Goal: Task Accomplishment & Management: Manage account settings

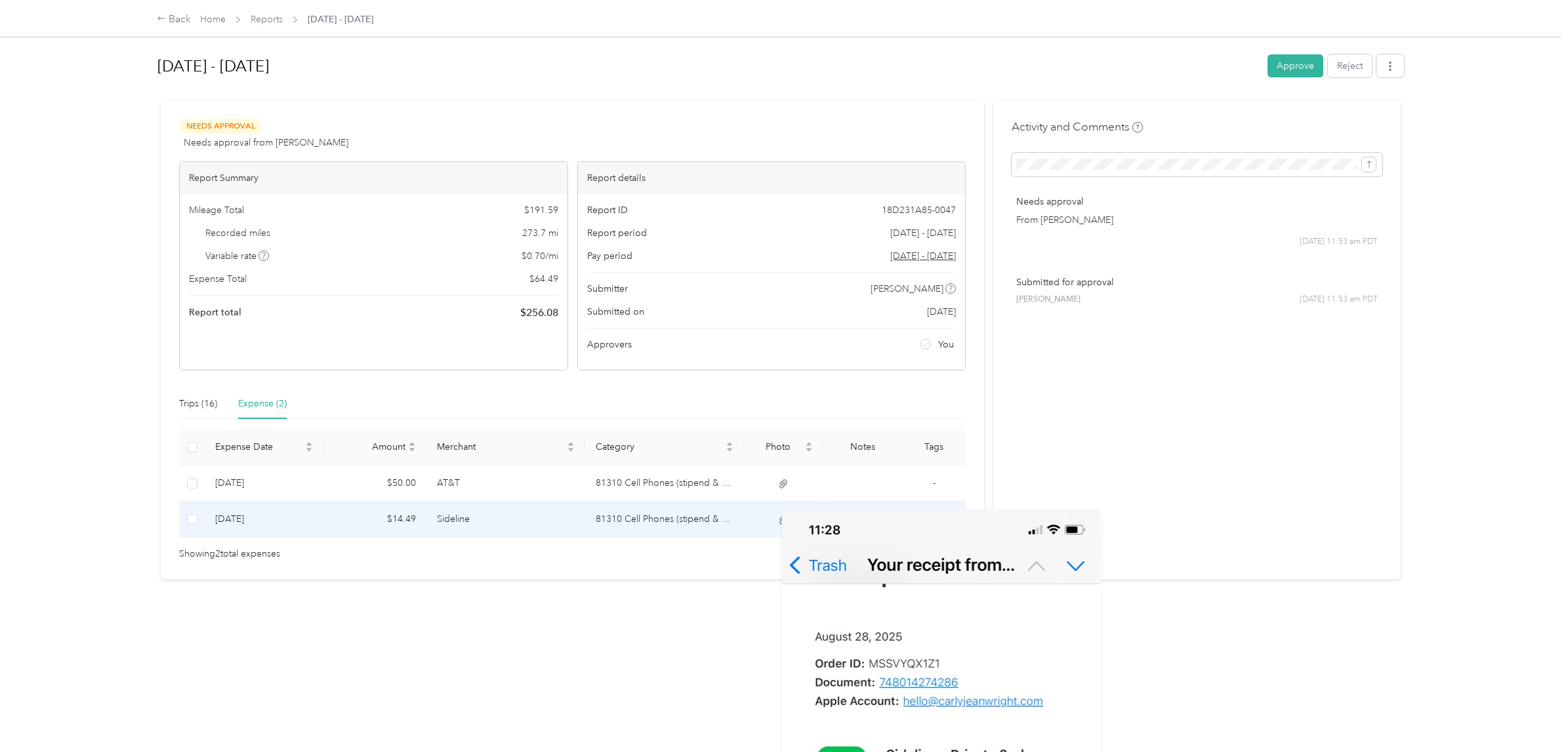
click at [780, 519] on icon at bounding box center [783, 519] width 8 height 8
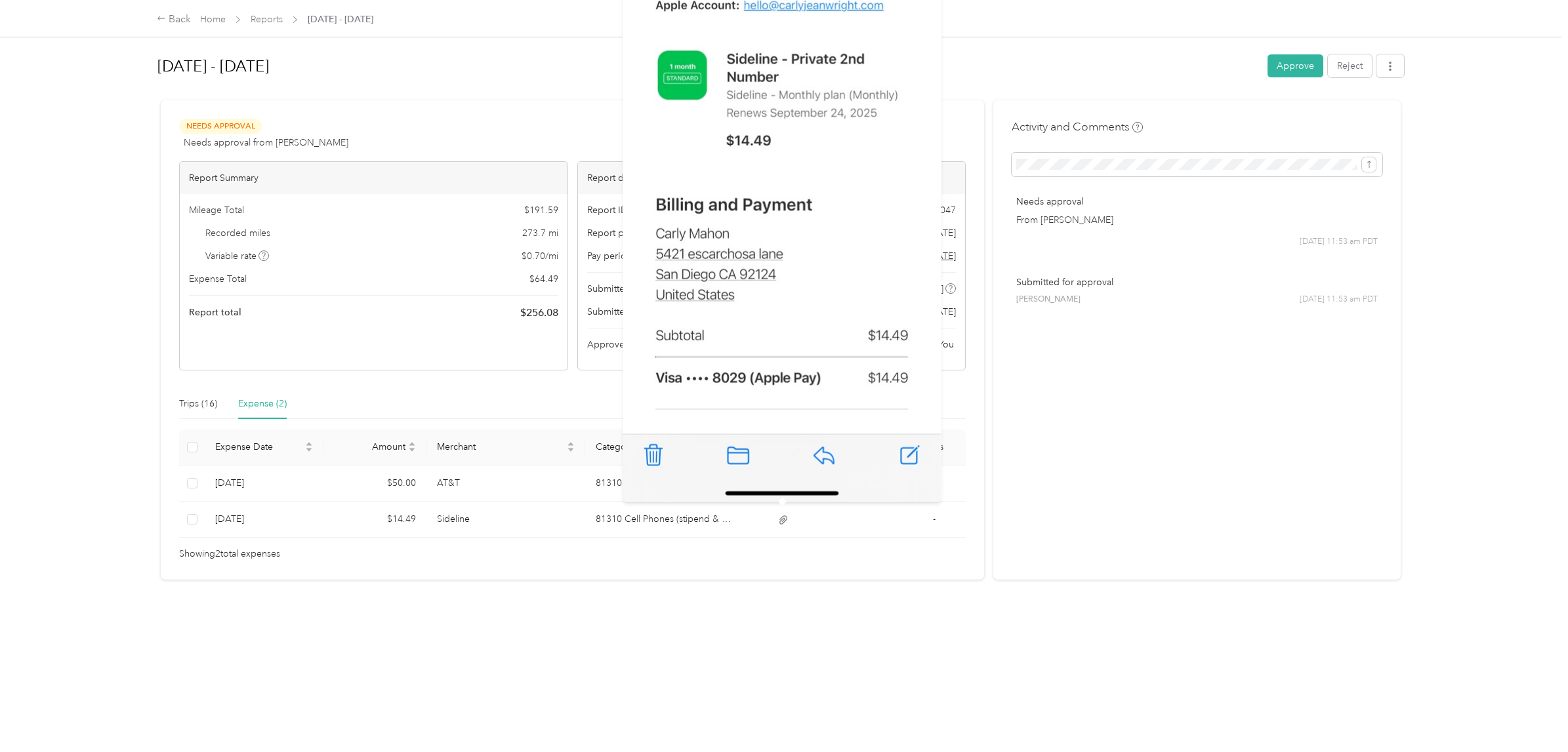
click at [801, 589] on div "[DATE] - [DATE] Approve Reject Needs Approval Needs approval from [PERSON_NAME]…" at bounding box center [780, 365] width 1301 height 729
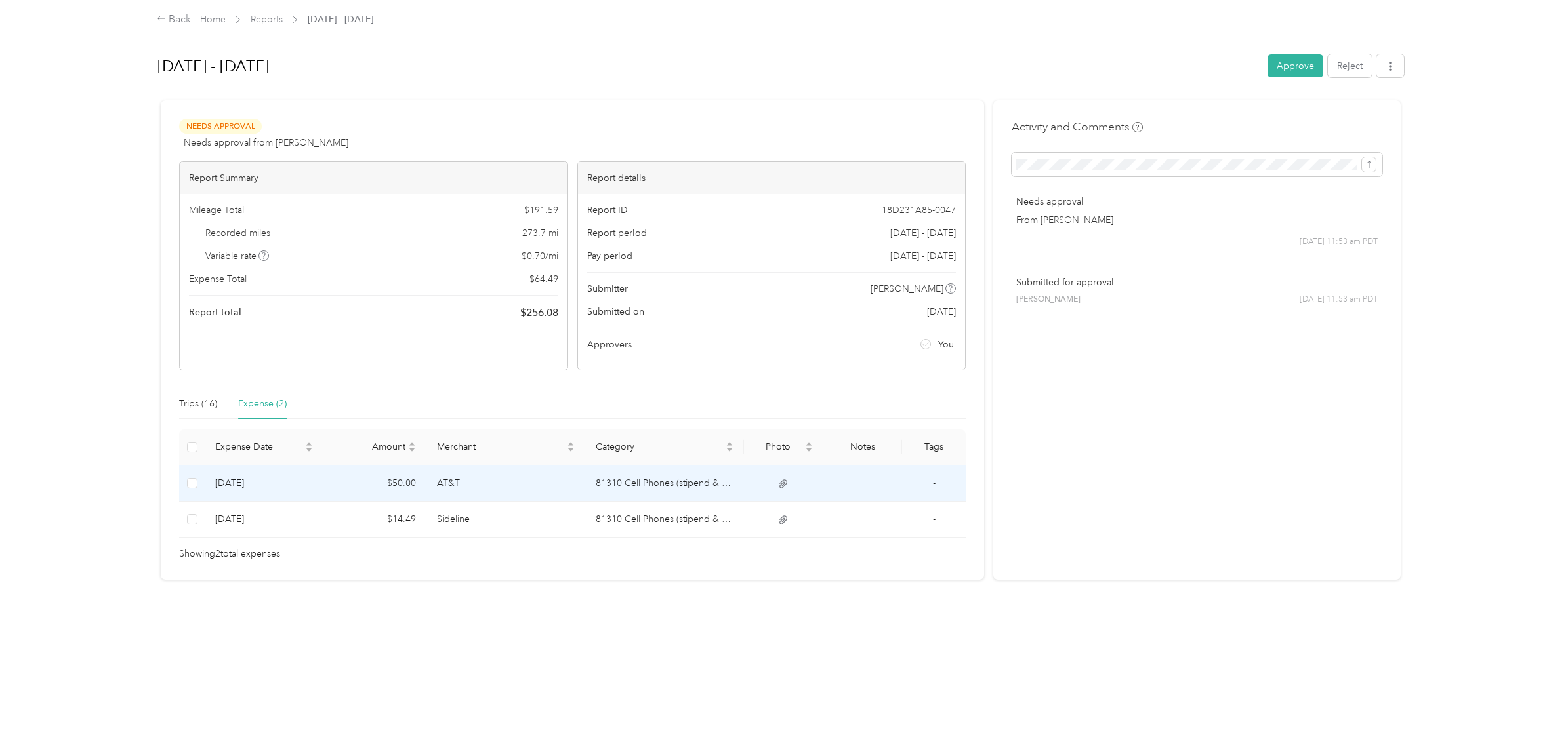
click at [784, 486] on icon at bounding box center [784, 484] width 12 height 12
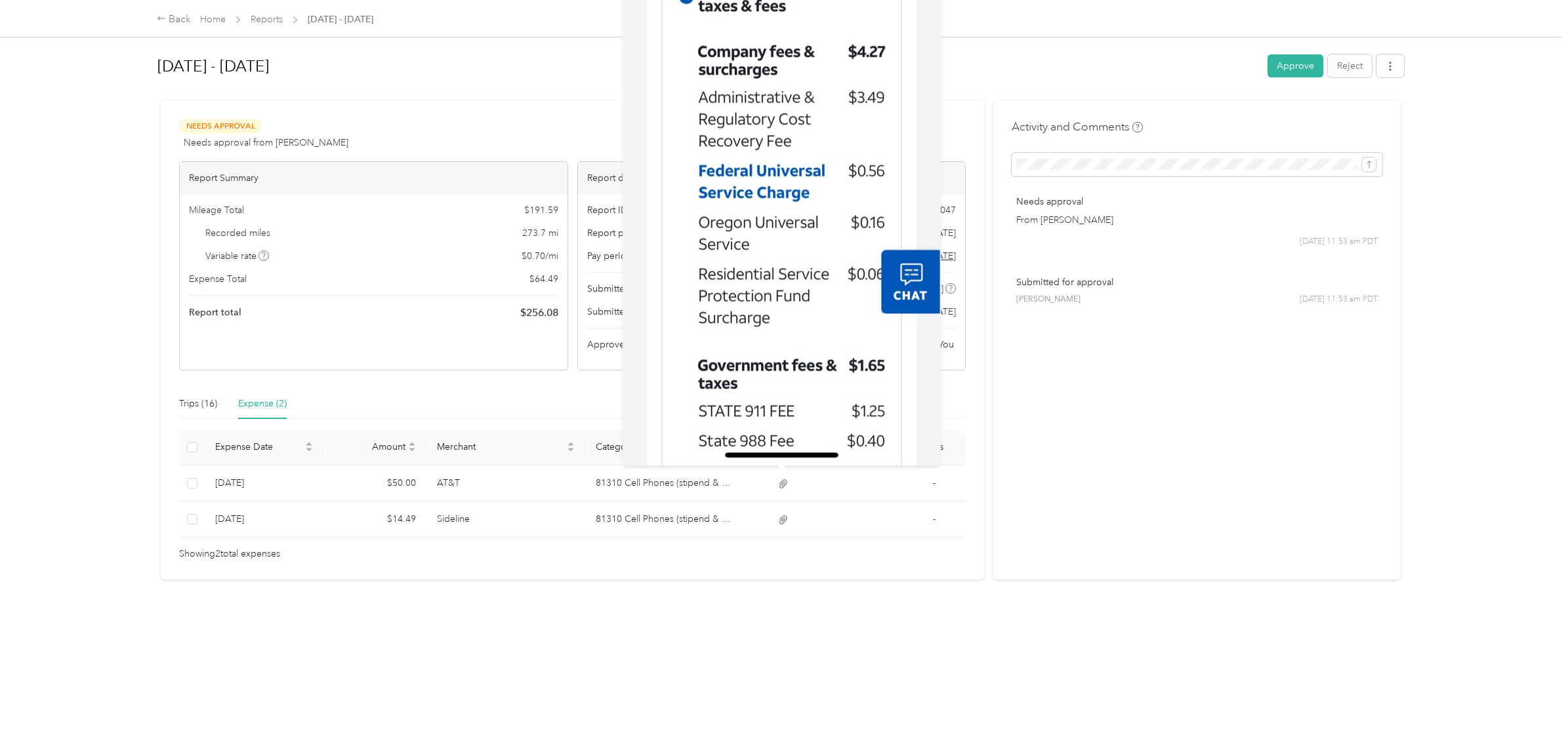
click at [772, 633] on div "[DATE] - [DATE] Approve Reject Needs Approval Needs approval from [PERSON_NAME]…" at bounding box center [780, 365] width 1301 height 729
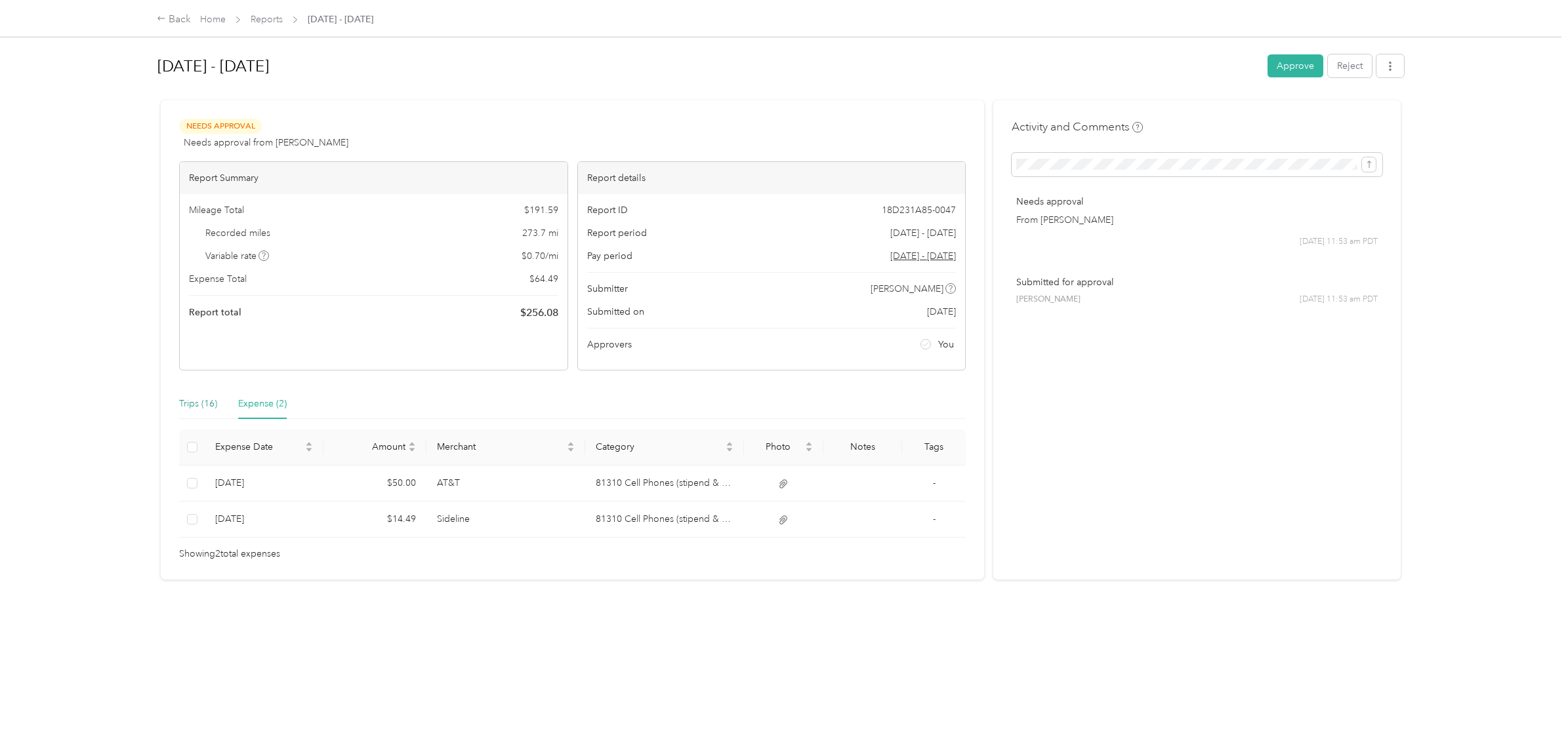
click at [193, 402] on div "Trips (16)" at bounding box center [198, 404] width 38 height 14
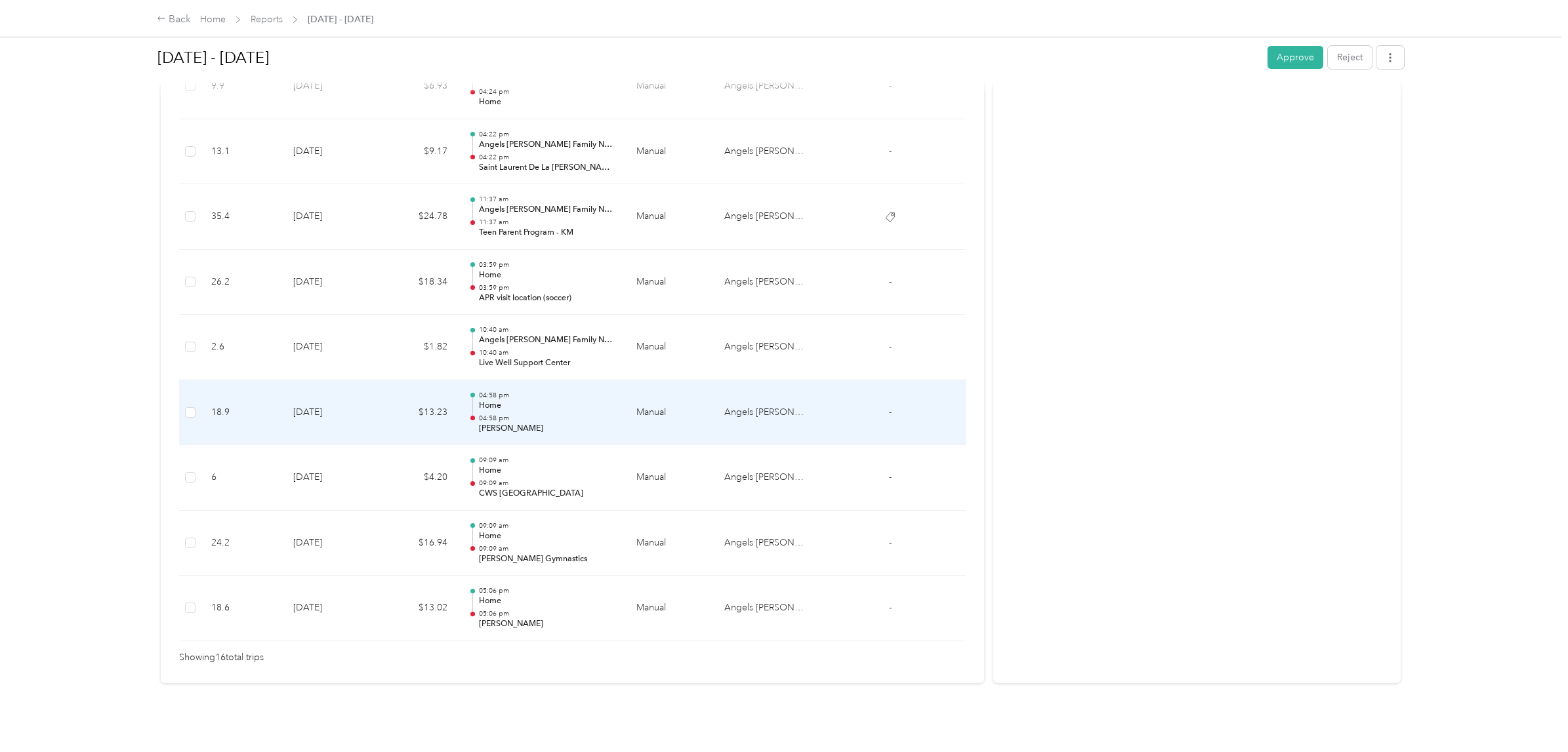
scroll to position [886, 0]
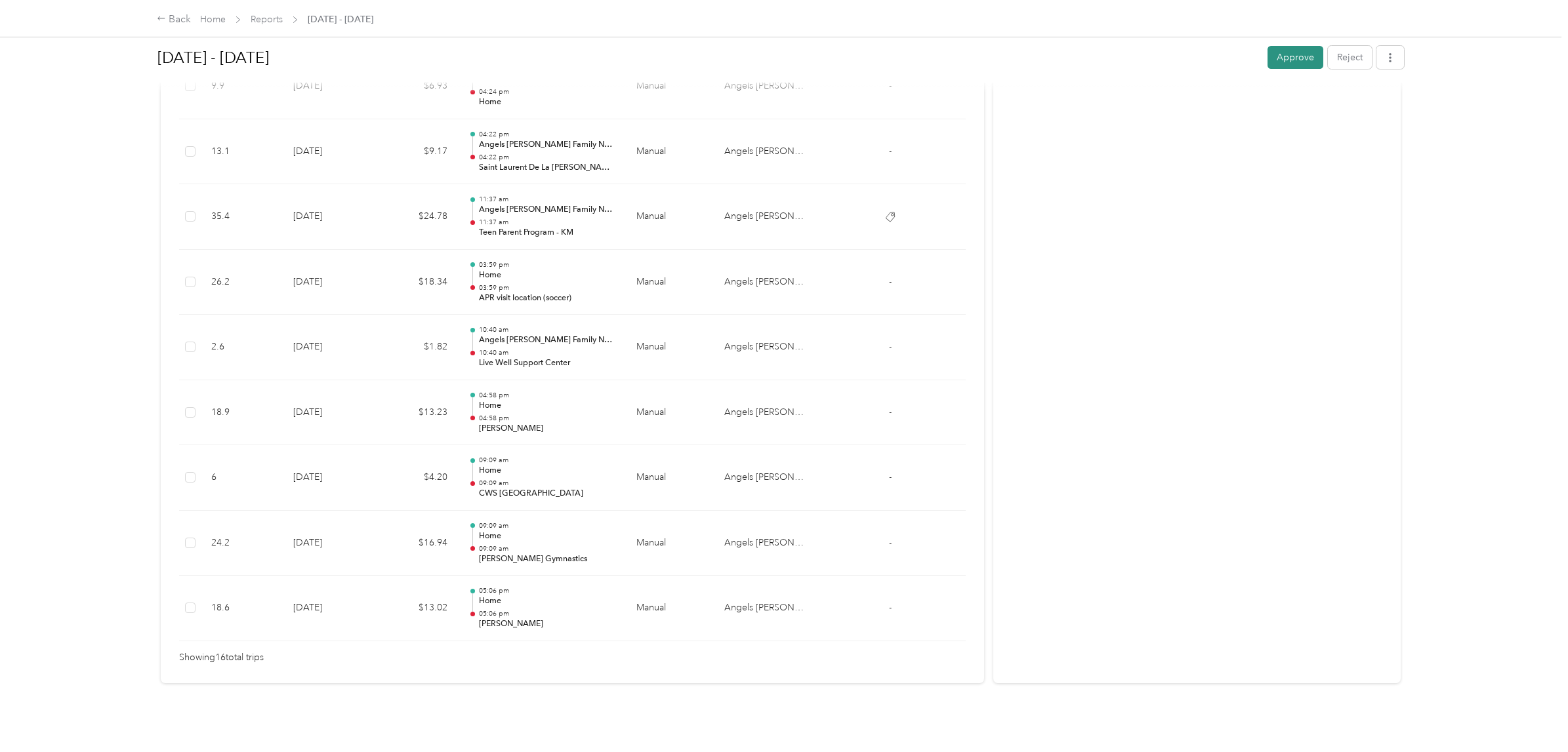
click at [1287, 56] on button "Approve" at bounding box center [1296, 57] width 56 height 23
